Goal: Check status: Check status

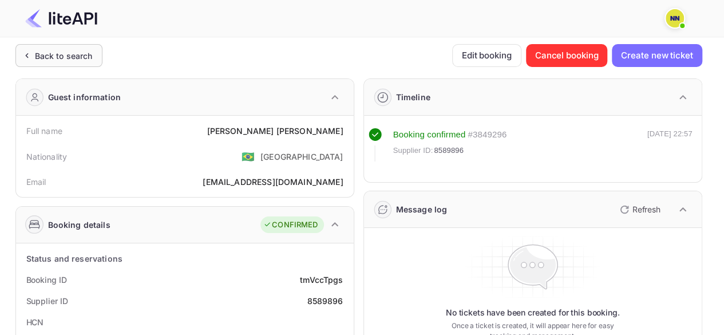
click at [51, 61] on div "Back to search" at bounding box center [64, 56] width 58 height 12
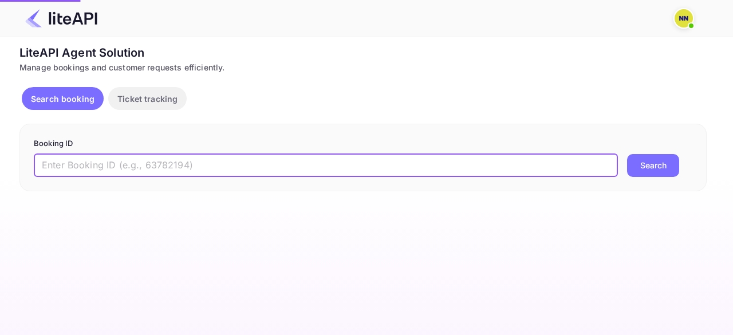
click at [111, 164] on input "text" at bounding box center [326, 165] width 584 height 23
paste input "7811251"
type input "7811251"
click at [651, 168] on button "Search" at bounding box center [653, 165] width 52 height 23
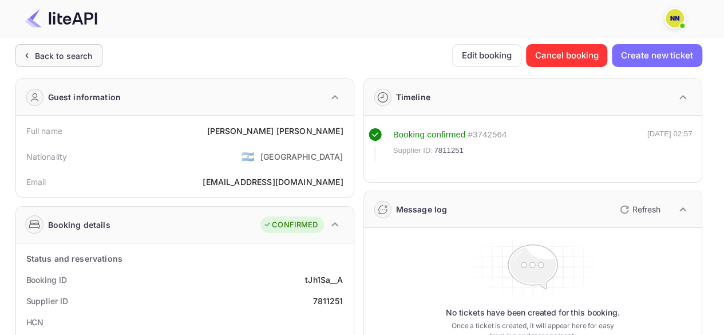
click at [41, 52] on div "Back to search" at bounding box center [64, 56] width 58 height 12
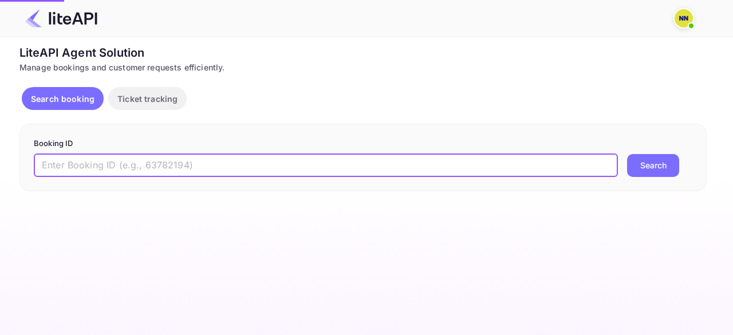
click at [80, 156] on input "text" at bounding box center [326, 165] width 584 height 23
paste input "8827208"
type input "8827208"
click at [659, 159] on button "Search" at bounding box center [653, 165] width 52 height 23
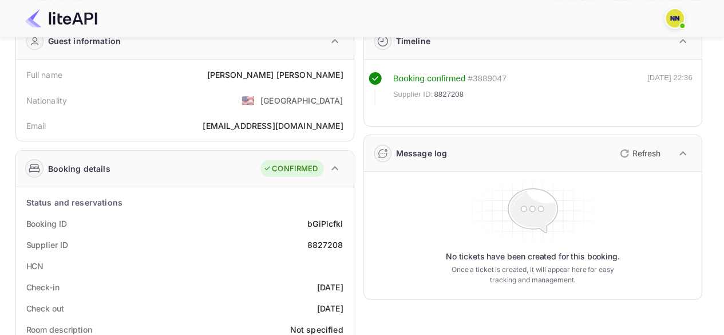
scroll to position [114, 0]
